Goal: Task Accomplishment & Management: Complete application form

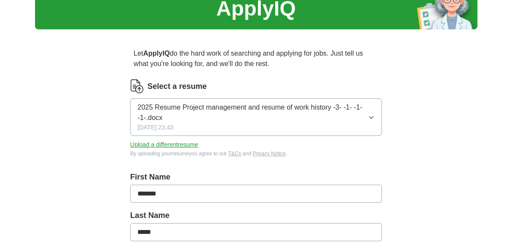
scroll to position [86, 0]
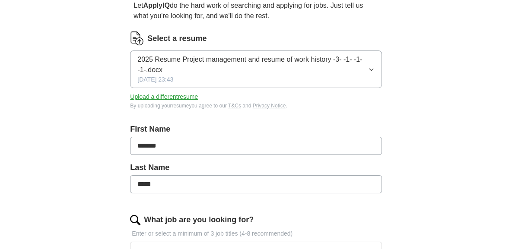
click at [179, 60] on span "2025 Resume Project management and resume of work history -3- -1- -1- -1-.docx" at bounding box center [252, 64] width 231 height 21
click at [88, 88] on div "ApplyIQ Let ApplyIQ do the hard work of searching and applying for jobs. Just t…" at bounding box center [256, 221] width 443 height 562
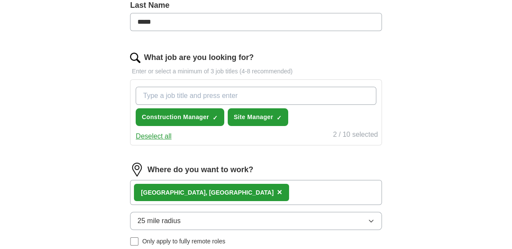
scroll to position [259, 0]
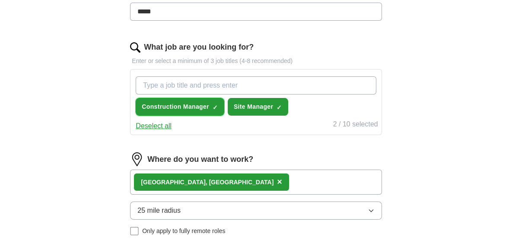
click at [168, 105] on span "Construction Manager" at bounding box center [175, 106] width 67 height 9
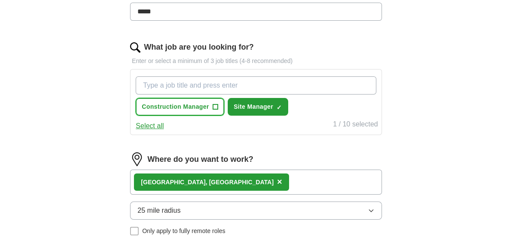
click at [167, 106] on span "Construction Manager" at bounding box center [175, 106] width 67 height 9
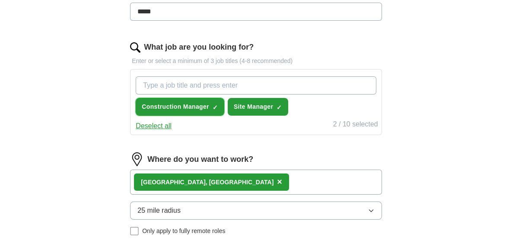
click at [167, 106] on span "Construction Manager" at bounding box center [175, 106] width 67 height 9
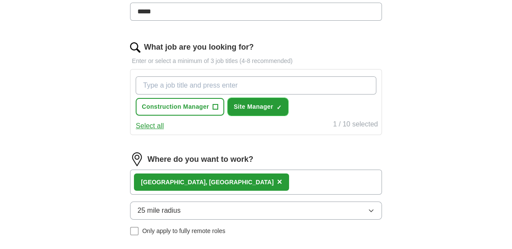
click at [252, 105] on span "Site Manager" at bounding box center [253, 106] width 39 height 9
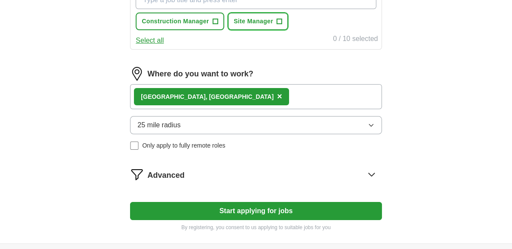
scroll to position [346, 0]
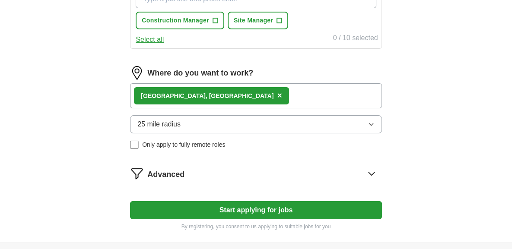
click at [277, 93] on span "×" at bounding box center [279, 96] width 5 height 10
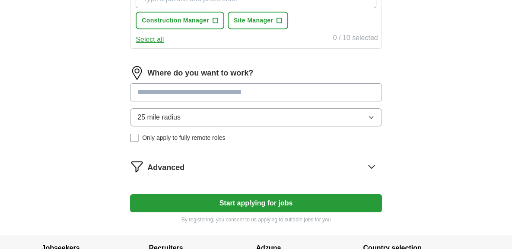
click at [370, 119] on button "25 mile radius" at bounding box center [256, 117] width 252 height 18
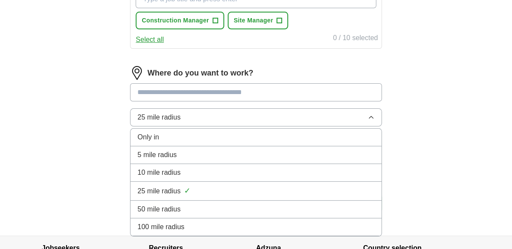
click at [238, 226] on div "100 mile radius" at bounding box center [255, 227] width 237 height 10
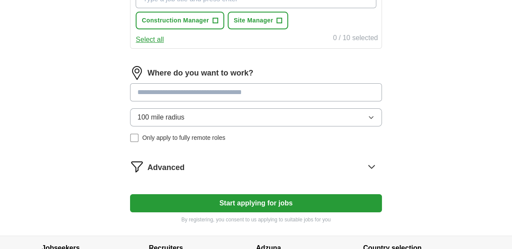
click at [237, 201] on button "Start applying for jobs" at bounding box center [256, 204] width 252 height 18
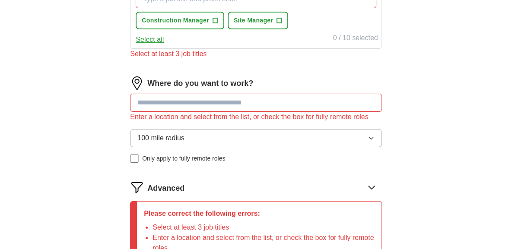
click at [196, 99] on input at bounding box center [256, 103] width 252 height 18
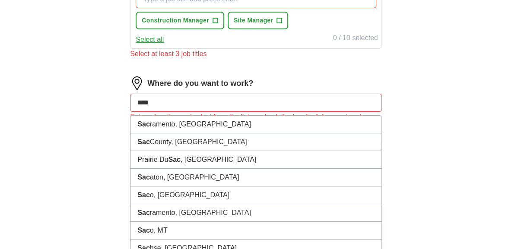
type input "*****"
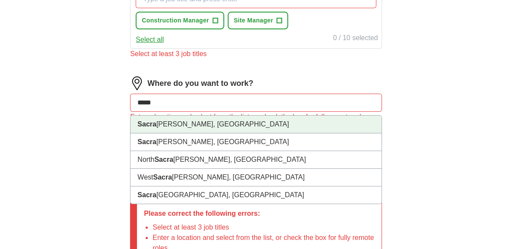
click at [191, 120] on li "Sacra [PERSON_NAME], [GEOGRAPHIC_DATA]" at bounding box center [256, 125] width 251 height 18
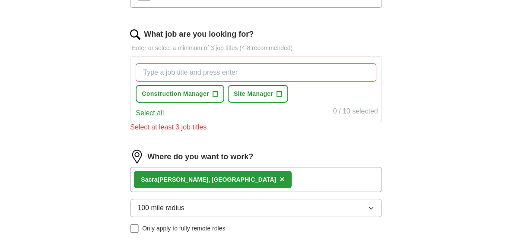
scroll to position [259, 0]
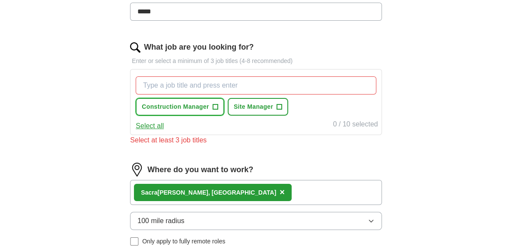
click at [216, 106] on span "+" at bounding box center [215, 107] width 5 height 7
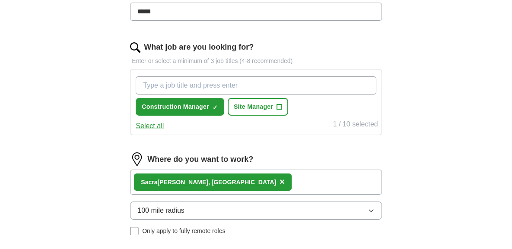
click at [192, 83] on input "What job are you looking for?" at bounding box center [256, 86] width 240 height 18
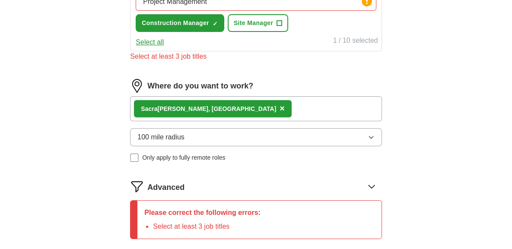
scroll to position [346, 0]
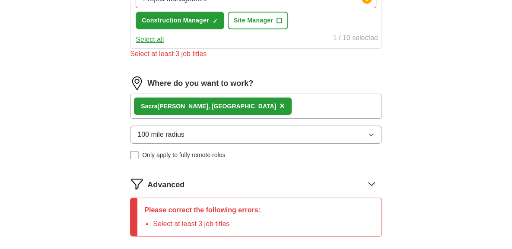
type input "Project Management"
click at [155, 40] on button "Select all" at bounding box center [150, 40] width 28 height 10
click at [158, 38] on button "Deselect all" at bounding box center [154, 40] width 36 height 10
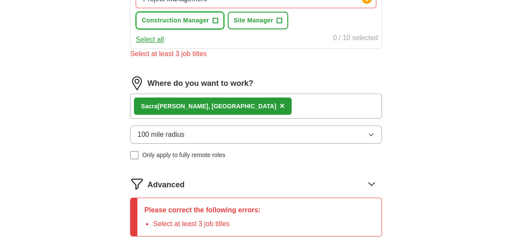
drag, startPoint x: 214, startPoint y: 16, endPoint x: 222, endPoint y: 25, distance: 12.0
click at [214, 17] on span "+" at bounding box center [215, 20] width 5 height 7
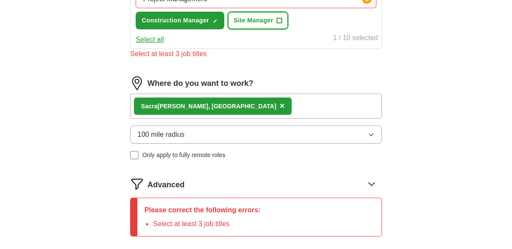
click at [279, 17] on span "+" at bounding box center [279, 20] width 5 height 7
click at [0, 0] on span "×" at bounding box center [0, 0] width 0 height 0
click at [279, 18] on span "+" at bounding box center [279, 20] width 5 height 7
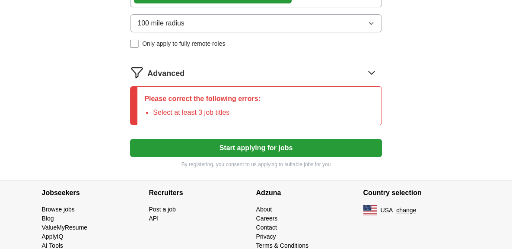
scroll to position [472, 0]
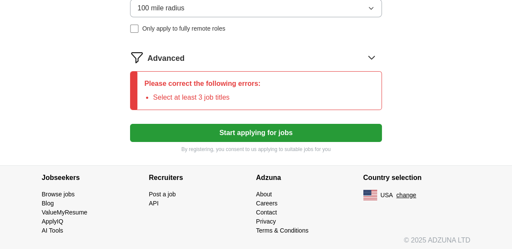
click at [249, 131] on button "Start applying for jobs" at bounding box center [256, 133] width 252 height 18
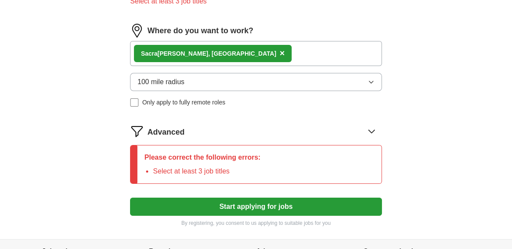
scroll to position [386, 0]
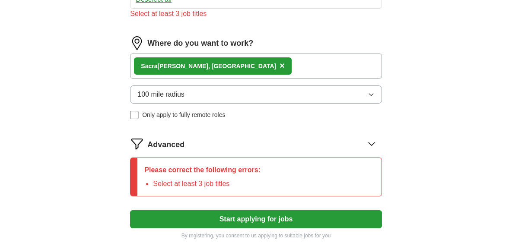
click at [372, 94] on icon "button" at bounding box center [371, 95] width 4 height 2
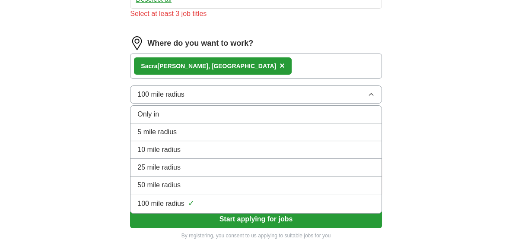
click at [156, 182] on span "50 mile radius" at bounding box center [158, 185] width 43 height 10
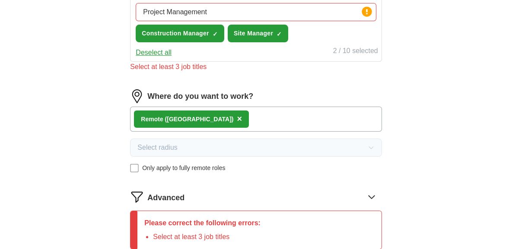
scroll to position [429, 0]
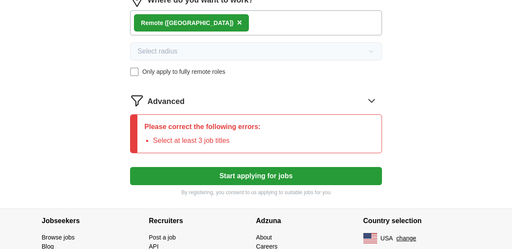
click at [232, 172] on button "Start applying for jobs" at bounding box center [256, 176] width 252 height 18
click at [372, 99] on icon at bounding box center [372, 101] width 14 height 14
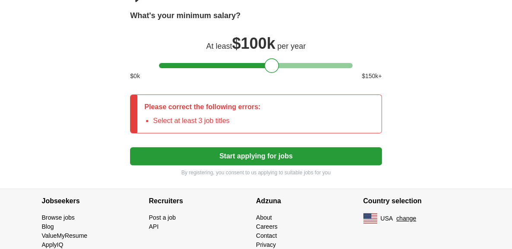
scroll to position [557, 0]
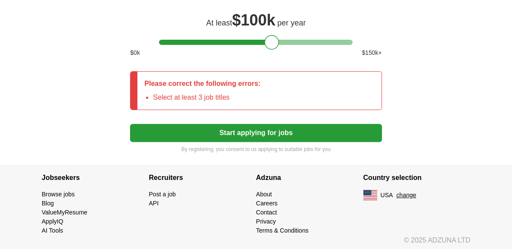
click at [249, 133] on button "Start applying for jobs" at bounding box center [256, 133] width 252 height 18
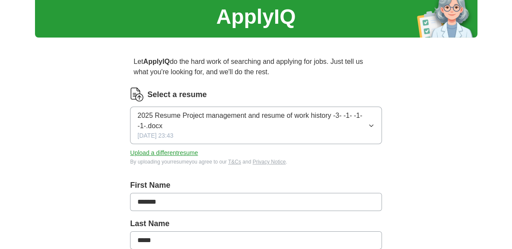
scroll to position [43, 0]
